Goal: Task Accomplishment & Management: Manage account settings

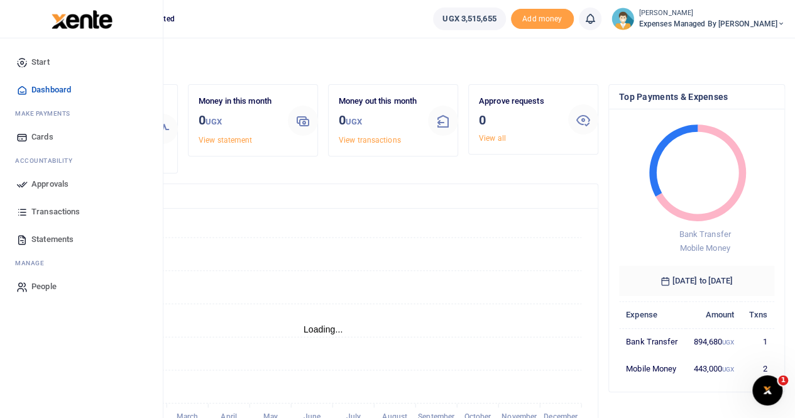
scroll to position [10, 10]
click at [55, 238] on span "Statements" at bounding box center [52, 239] width 42 height 13
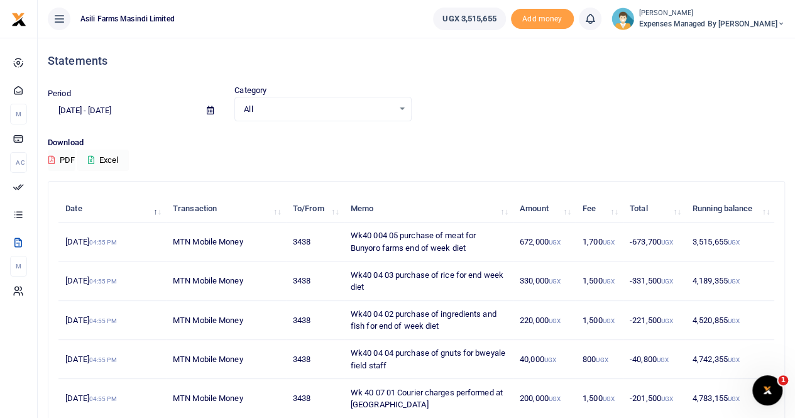
click at [113, 156] on button "Excel" at bounding box center [103, 160] width 52 height 21
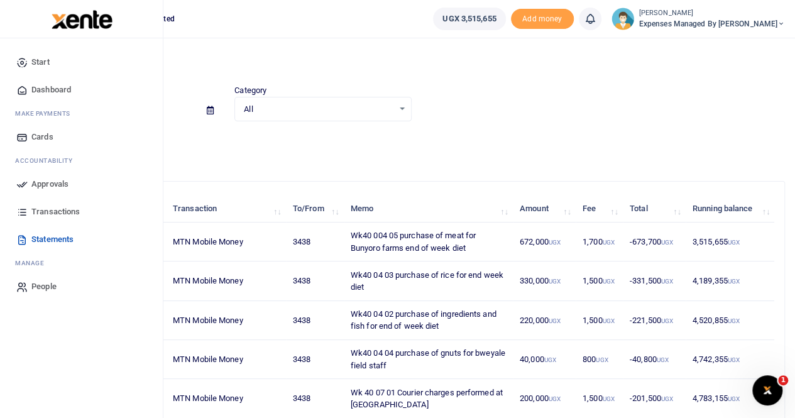
click at [58, 211] on span "Transactions" at bounding box center [55, 211] width 48 height 13
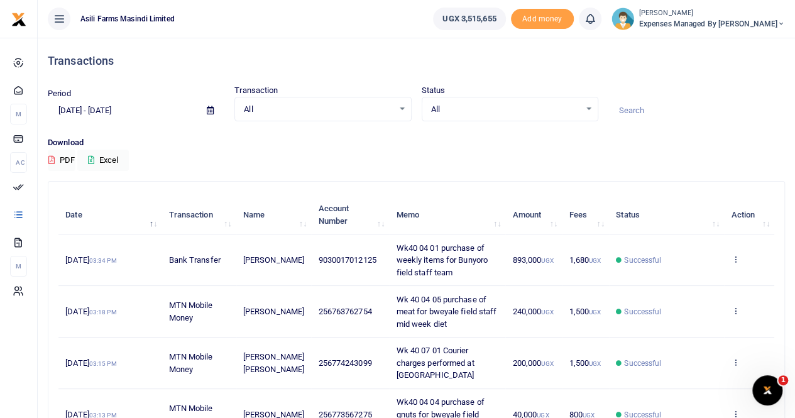
click at [735, 253] on td "View details Send again" at bounding box center [749, 260] width 50 height 52
click at [735, 255] on icon at bounding box center [735, 259] width 8 height 9
click at [691, 280] on link "View details" at bounding box center [689, 280] width 99 height 18
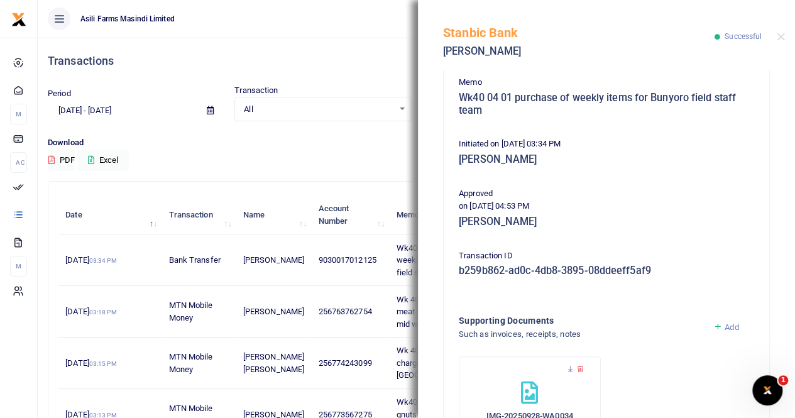
scroll to position [251, 0]
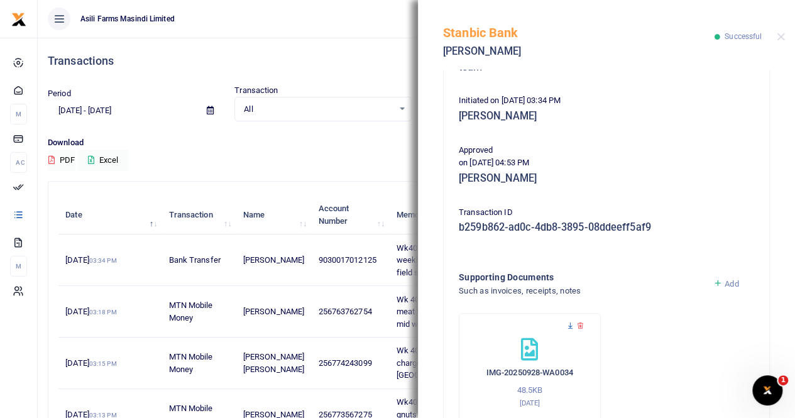
click at [567, 322] on icon at bounding box center [570, 326] width 8 height 8
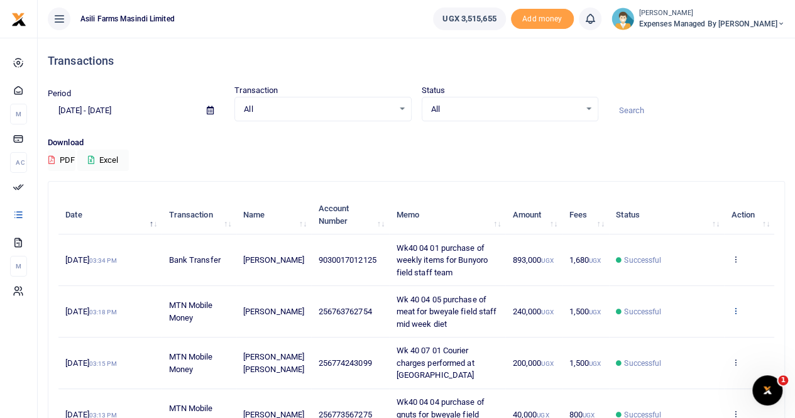
click at [734, 306] on icon at bounding box center [735, 310] width 8 height 9
click at [674, 324] on link "View details" at bounding box center [689, 331] width 99 height 18
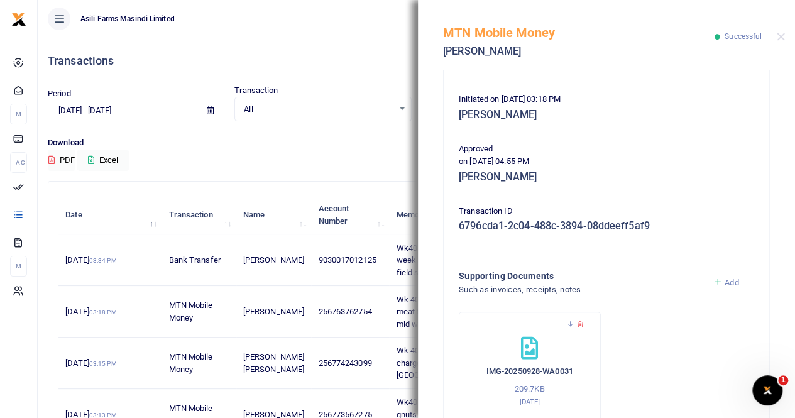
scroll to position [314, 0]
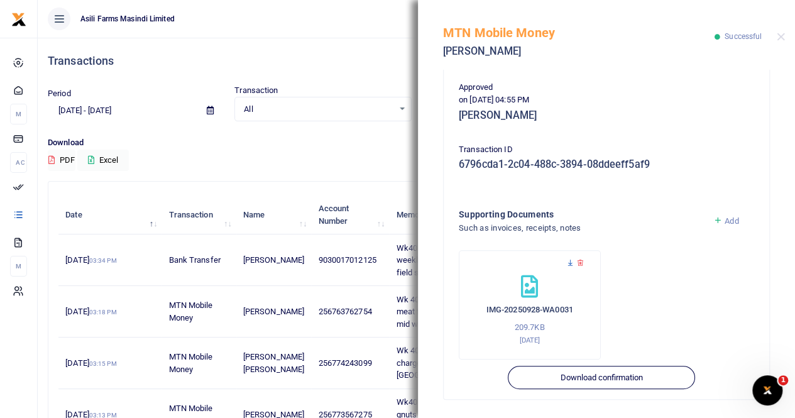
click at [567, 263] on icon at bounding box center [570, 263] width 8 height 8
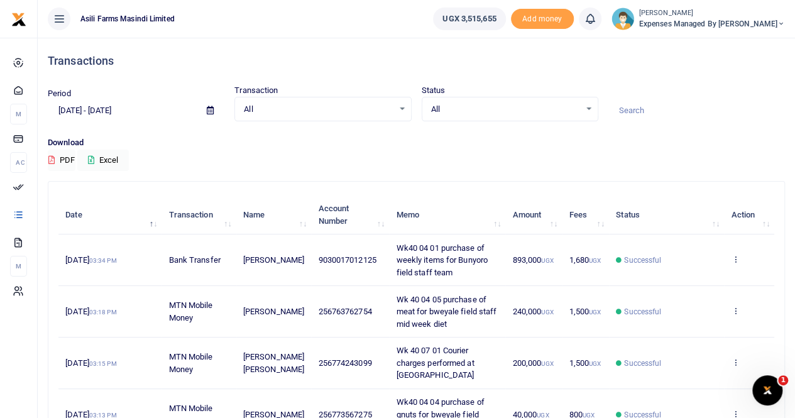
scroll to position [63, 0]
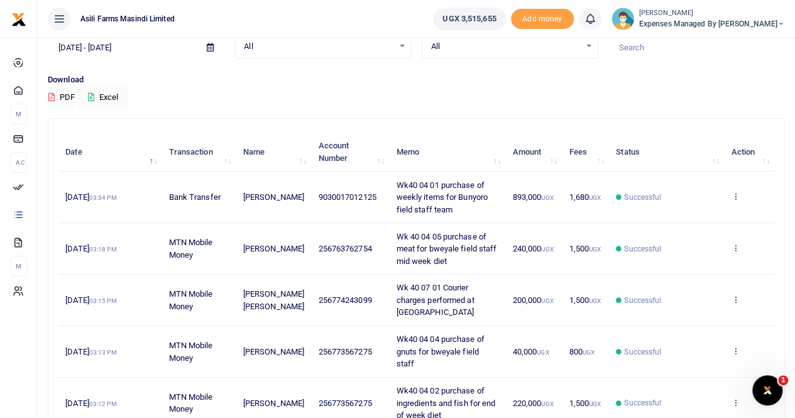
click at [736, 296] on icon at bounding box center [735, 299] width 8 height 9
click at [690, 320] on link "View details" at bounding box center [689, 320] width 99 height 18
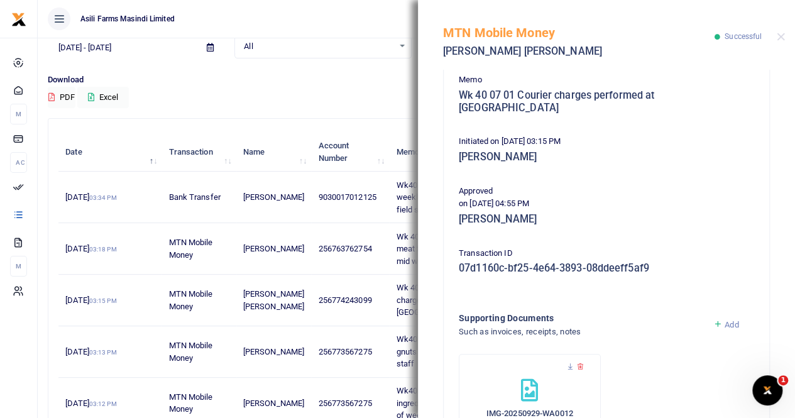
scroll to position [314, 0]
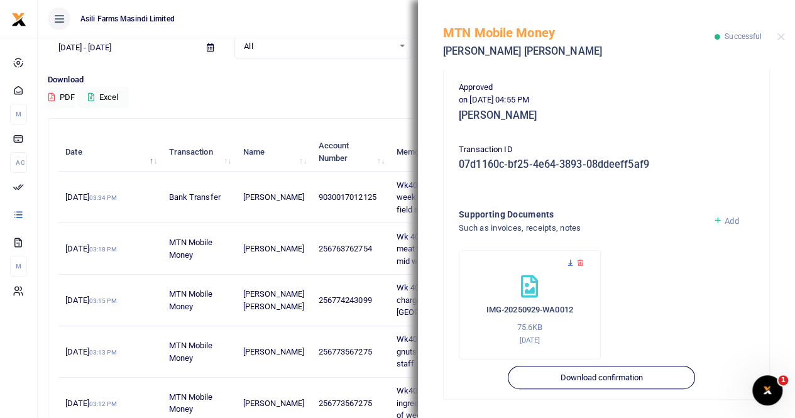
click at [569, 263] on icon at bounding box center [570, 263] width 8 height 8
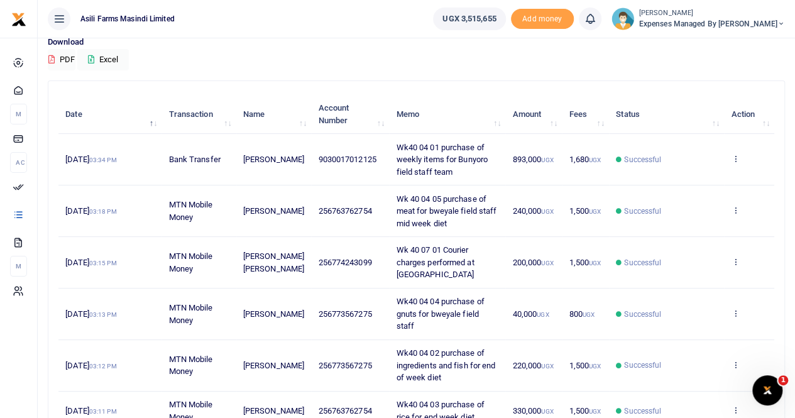
scroll to position [189, 0]
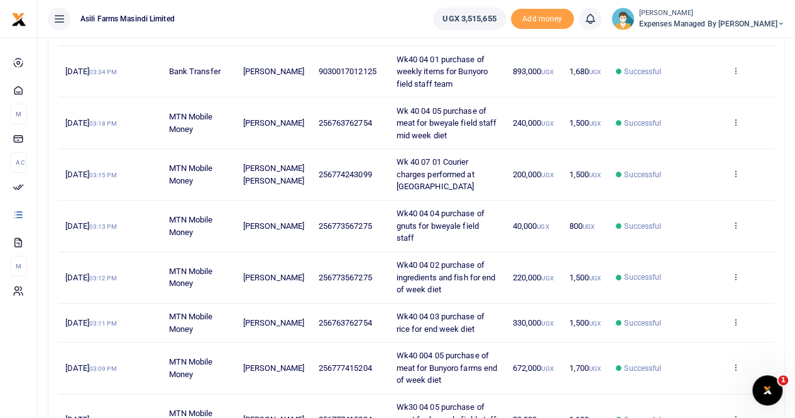
click at [738, 221] on icon at bounding box center [735, 225] width 8 height 9
click at [696, 239] on link "View details" at bounding box center [689, 240] width 99 height 18
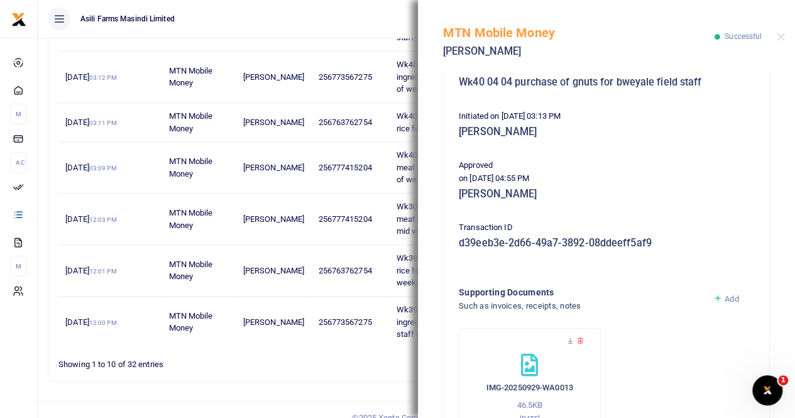
scroll to position [303, 0]
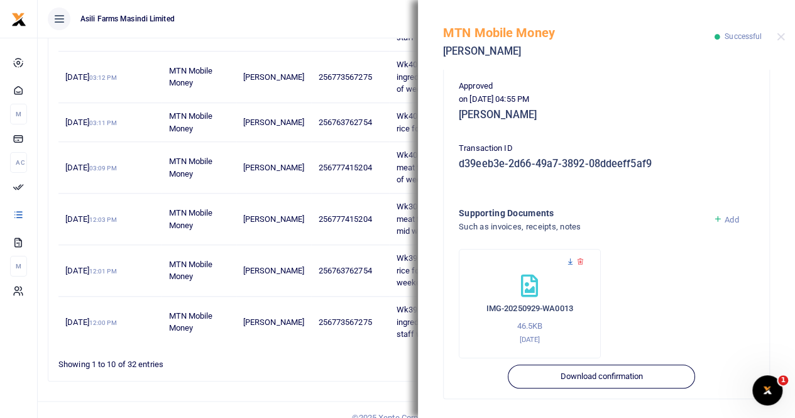
click at [569, 258] on icon at bounding box center [570, 262] width 8 height 8
click at [779, 35] on button "Close" at bounding box center [781, 37] width 8 height 8
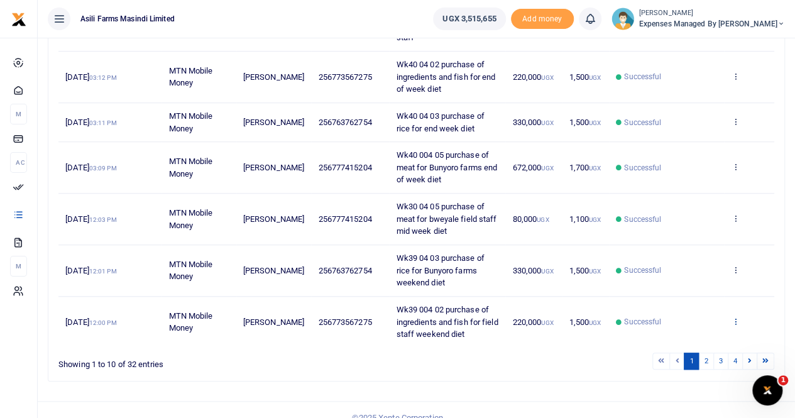
click at [738, 317] on icon at bounding box center [735, 321] width 8 height 9
click at [703, 265] on link "View details" at bounding box center [689, 274] width 99 height 18
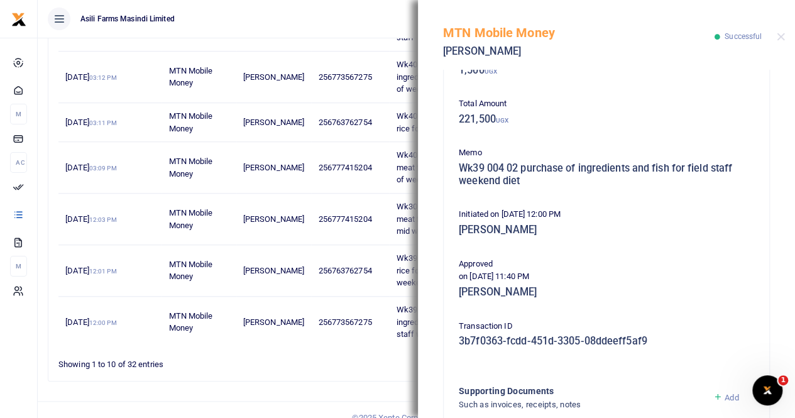
scroll to position [189, 0]
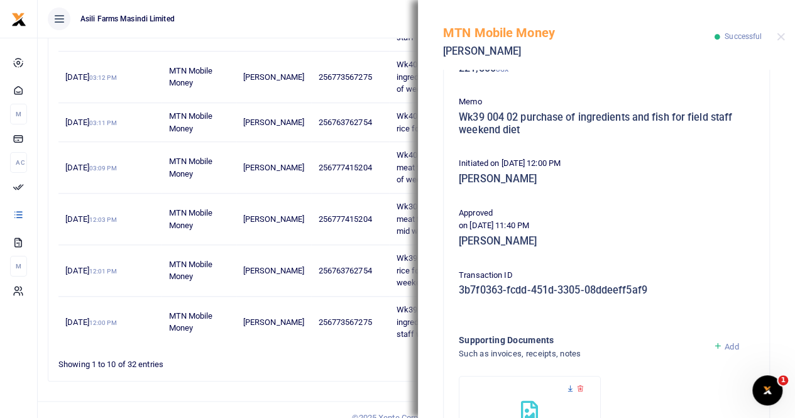
click at [567, 389] on icon at bounding box center [570, 389] width 8 height 8
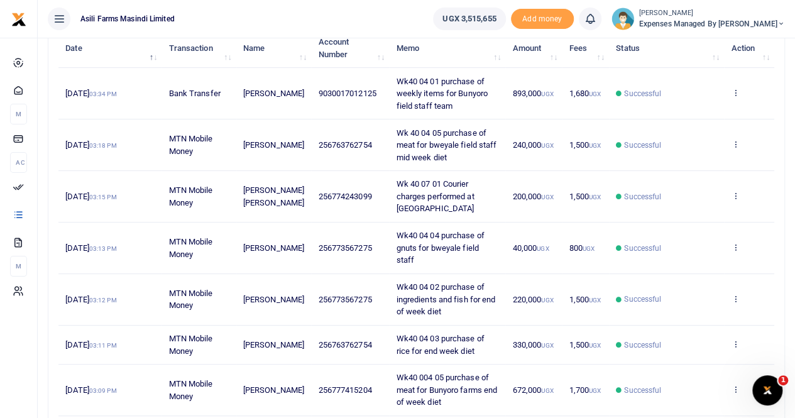
scroll to position [189, 0]
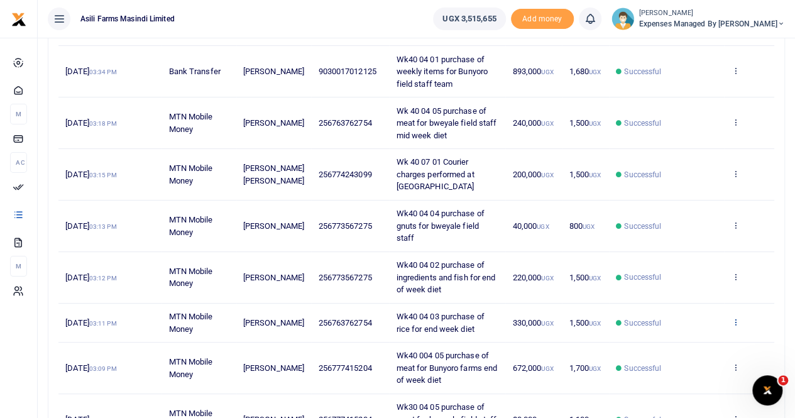
click at [734, 317] on icon at bounding box center [735, 321] width 8 height 9
click at [699, 325] on link "View details" at bounding box center [689, 330] width 99 height 18
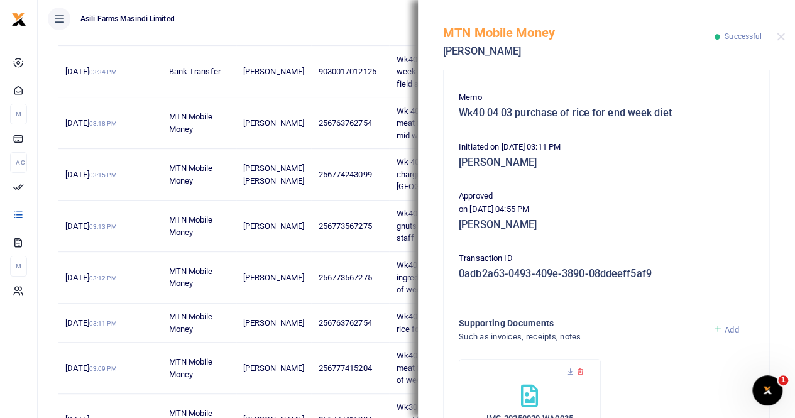
scroll to position [251, 0]
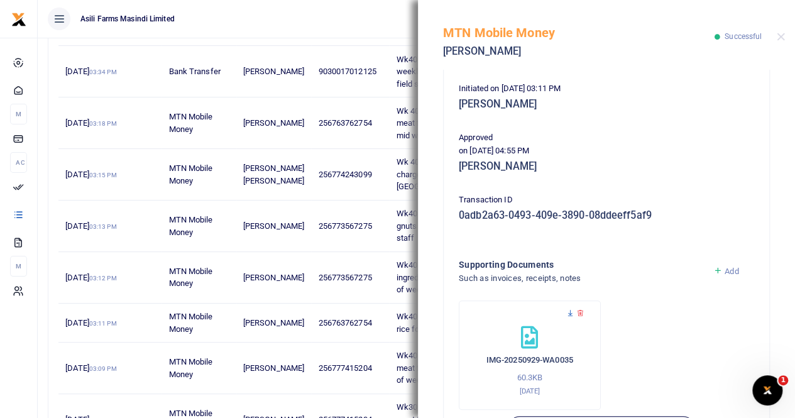
click at [571, 312] on icon at bounding box center [570, 313] width 8 height 8
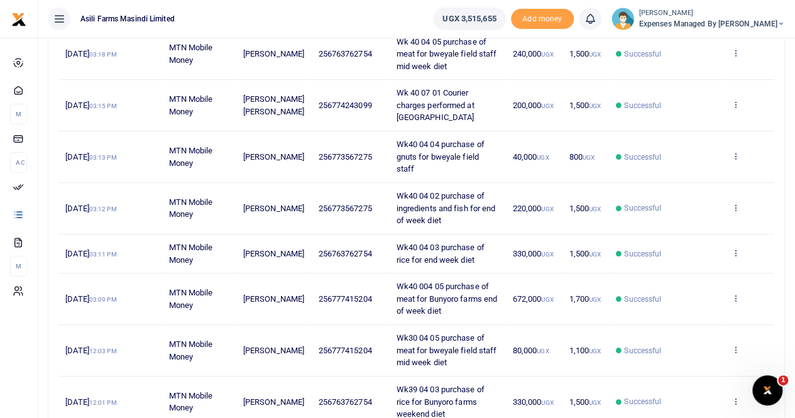
scroll to position [314, 0]
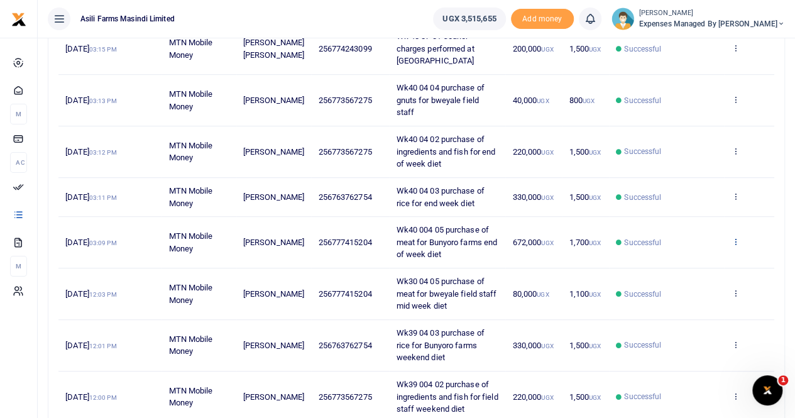
click at [735, 237] on icon at bounding box center [735, 241] width 8 height 9
click at [690, 248] on link "View details" at bounding box center [689, 250] width 99 height 18
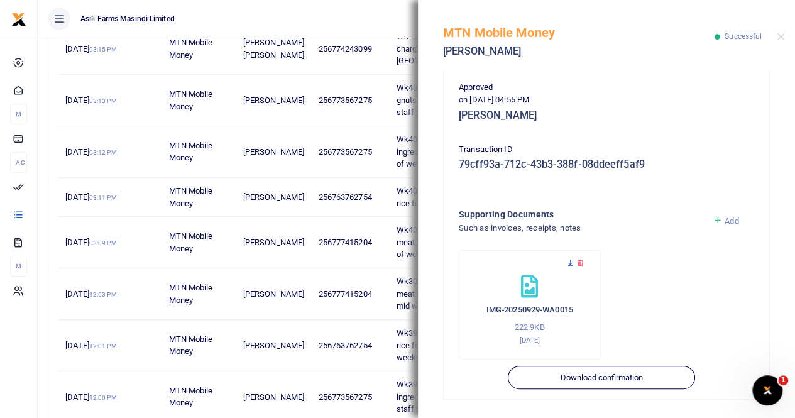
click at [570, 261] on icon at bounding box center [570, 263] width 8 height 8
